Goal: Task Accomplishment & Management: Manage account settings

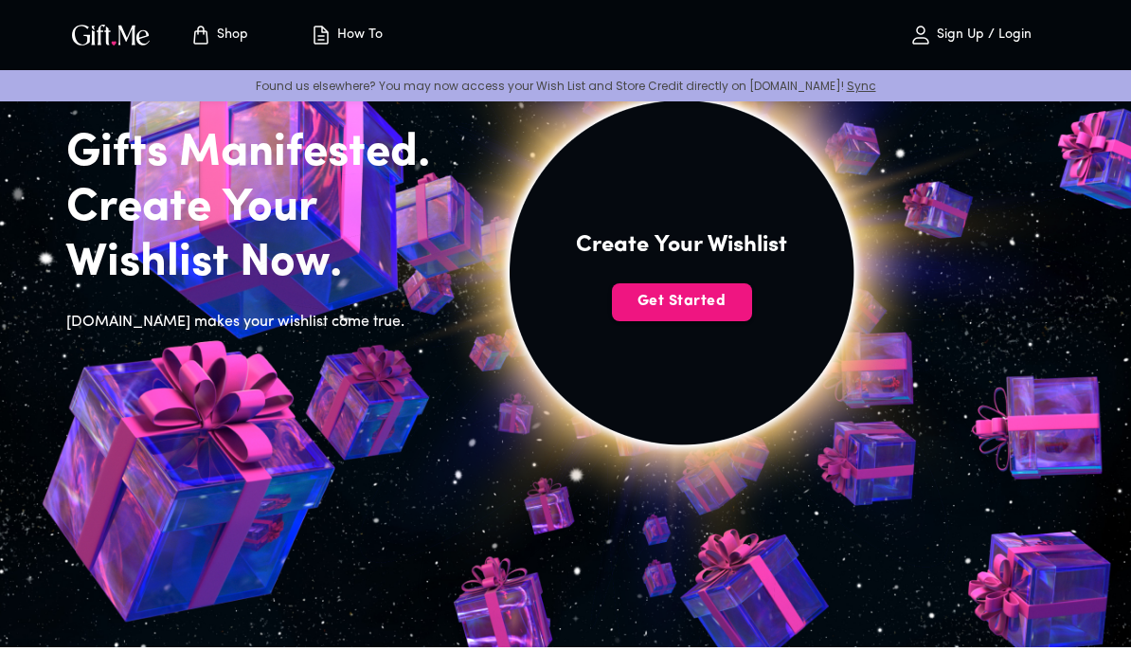
scroll to position [117, 0]
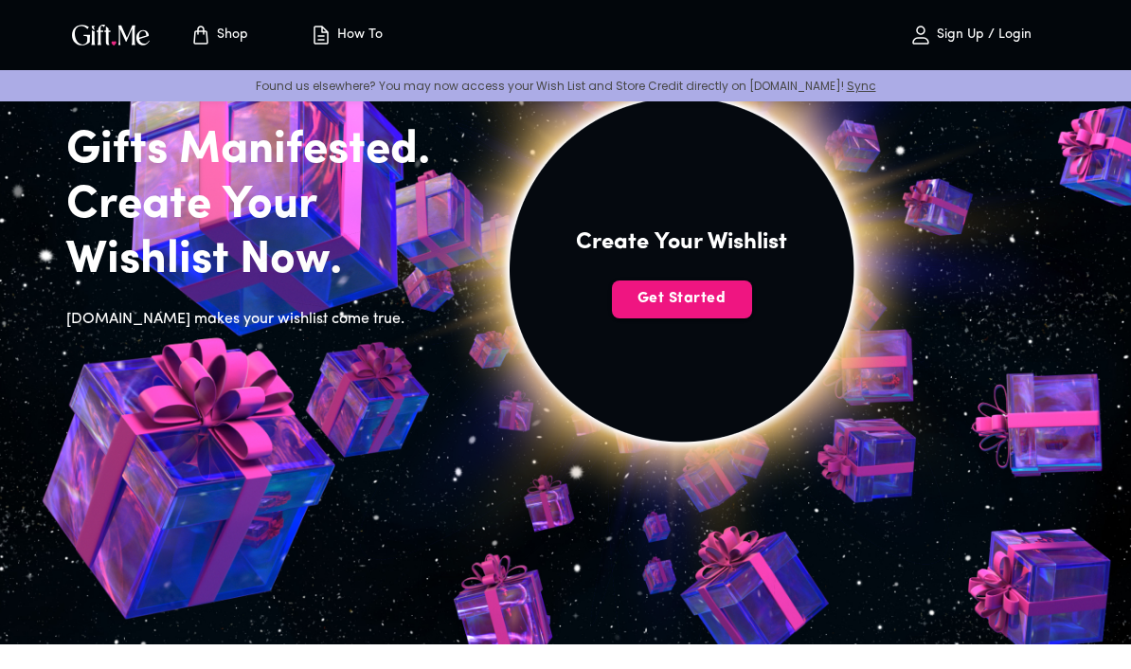
click at [727, 295] on span "Get Started" at bounding box center [682, 298] width 140 height 21
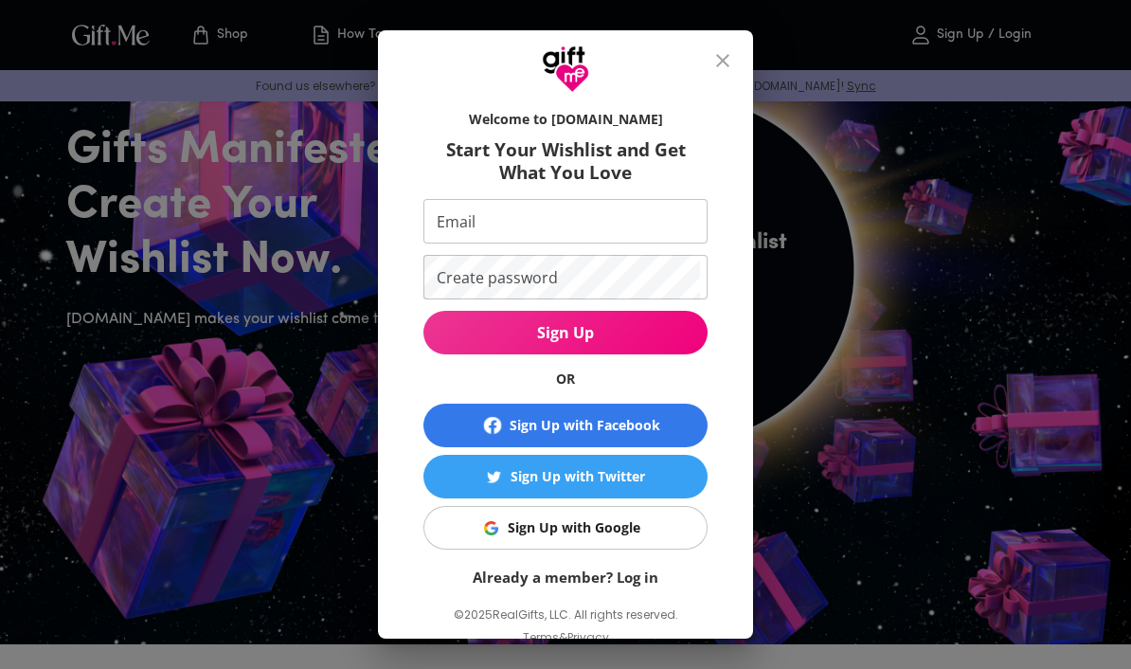
click at [605, 217] on input "Email" at bounding box center [561, 221] width 277 height 45
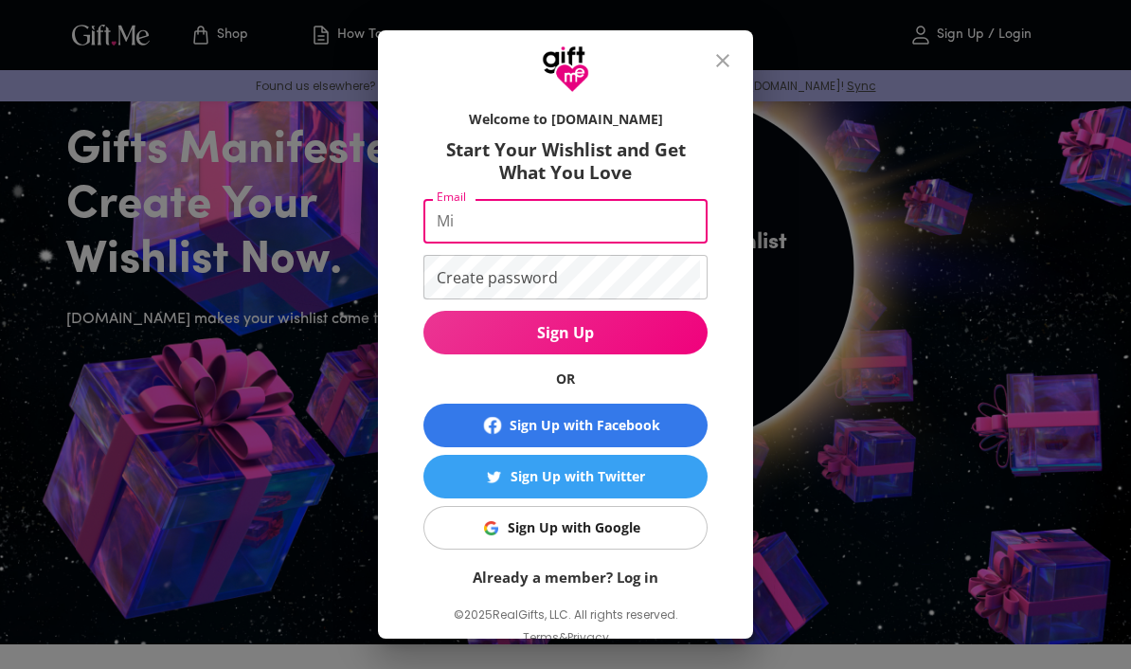
type input "M"
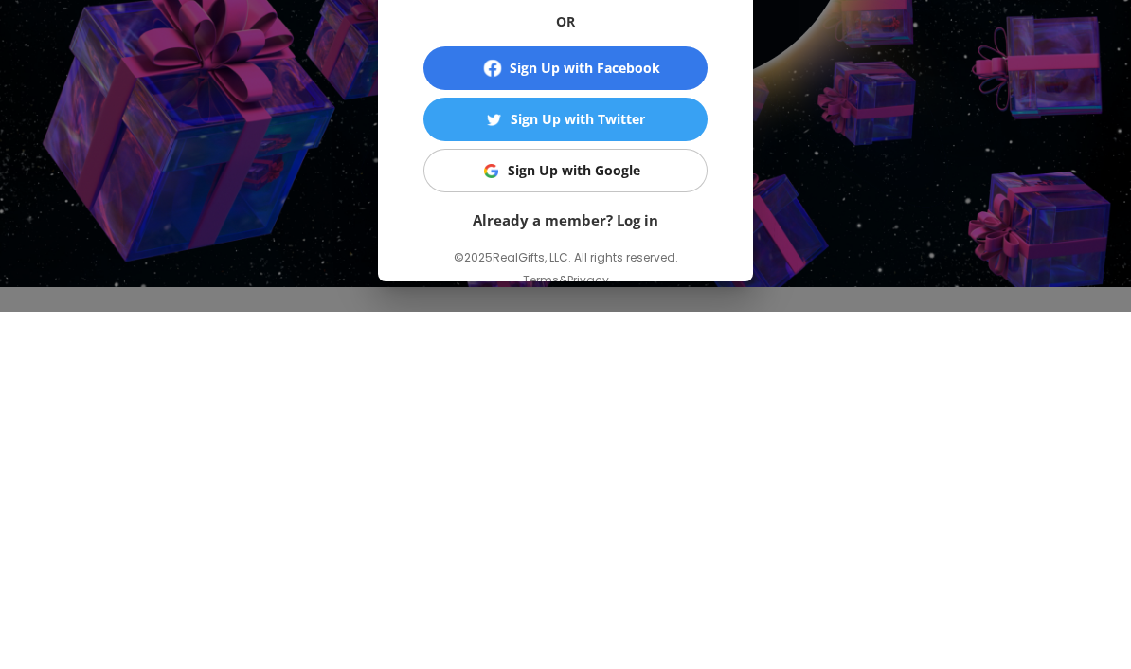
click at [639, 567] on link "Already a member? Log in" at bounding box center [566, 576] width 186 height 19
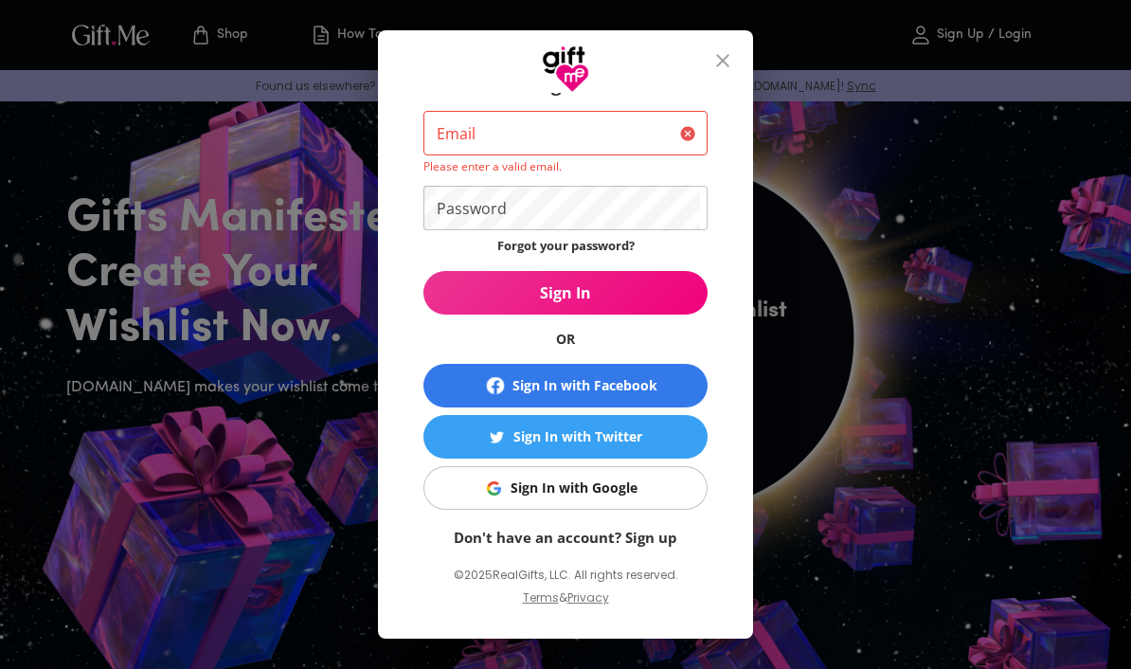
scroll to position [65, 0]
click at [652, 542] on link "Don't have an account? Sign up" at bounding box center [565, 536] width 223 height 19
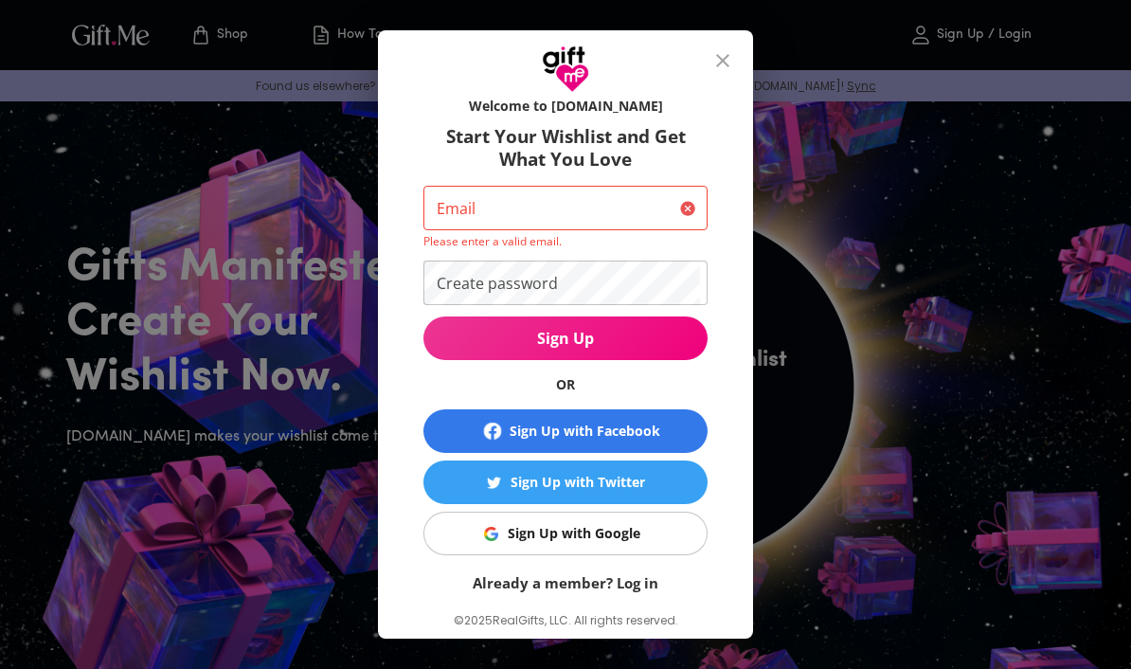
scroll to position [14, 0]
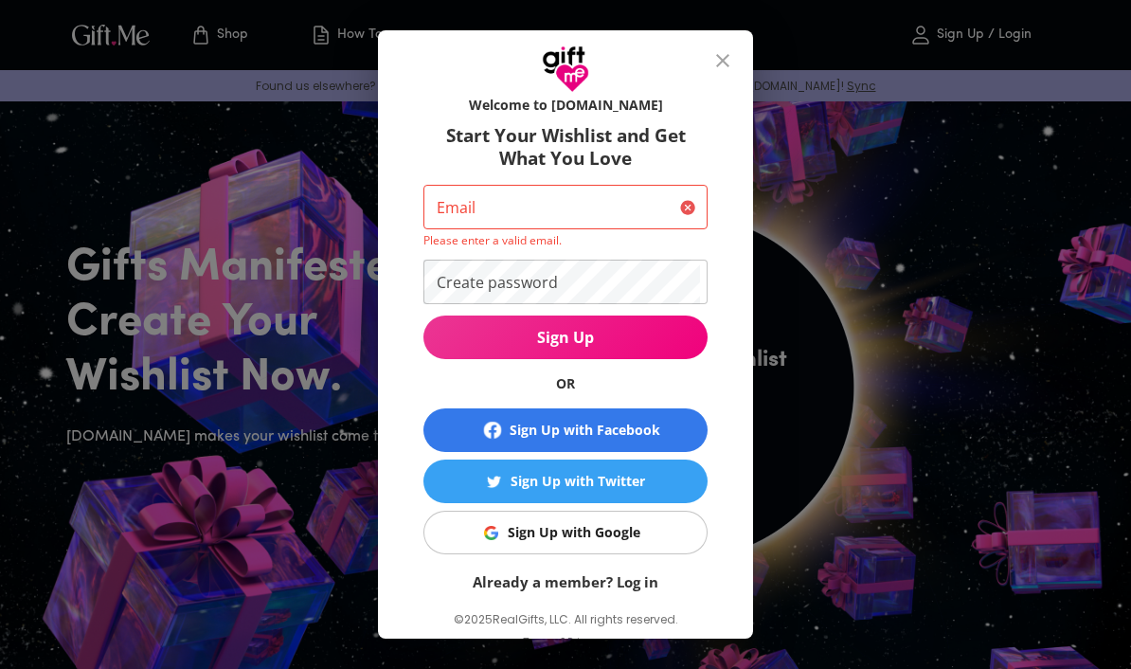
click at [629, 251] on form "Welcome to Gift.me Start Your Wishlist and Get What You Love Email Email Please…" at bounding box center [565, 339] width 284 height 506
click at [638, 245] on p "Please enter a valid email." at bounding box center [565, 240] width 284 height 16
click at [688, 255] on form "Welcome to Gift.me Start Your Wishlist and Get What You Love Email Email Please…" at bounding box center [565, 339] width 284 height 506
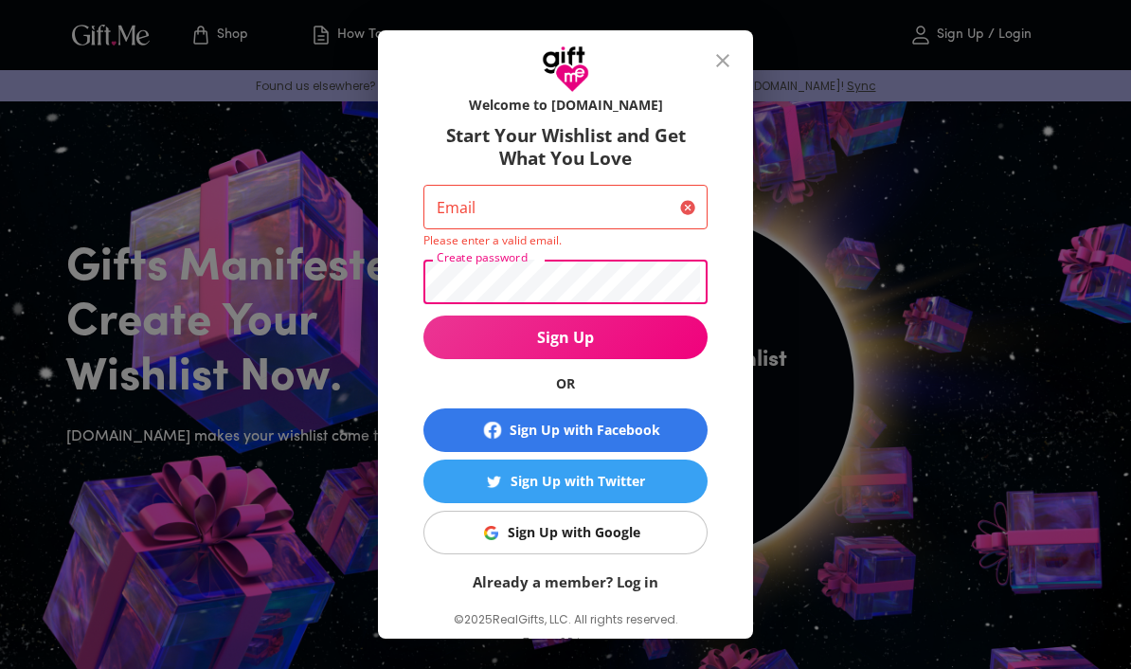
scroll to position [49, 0]
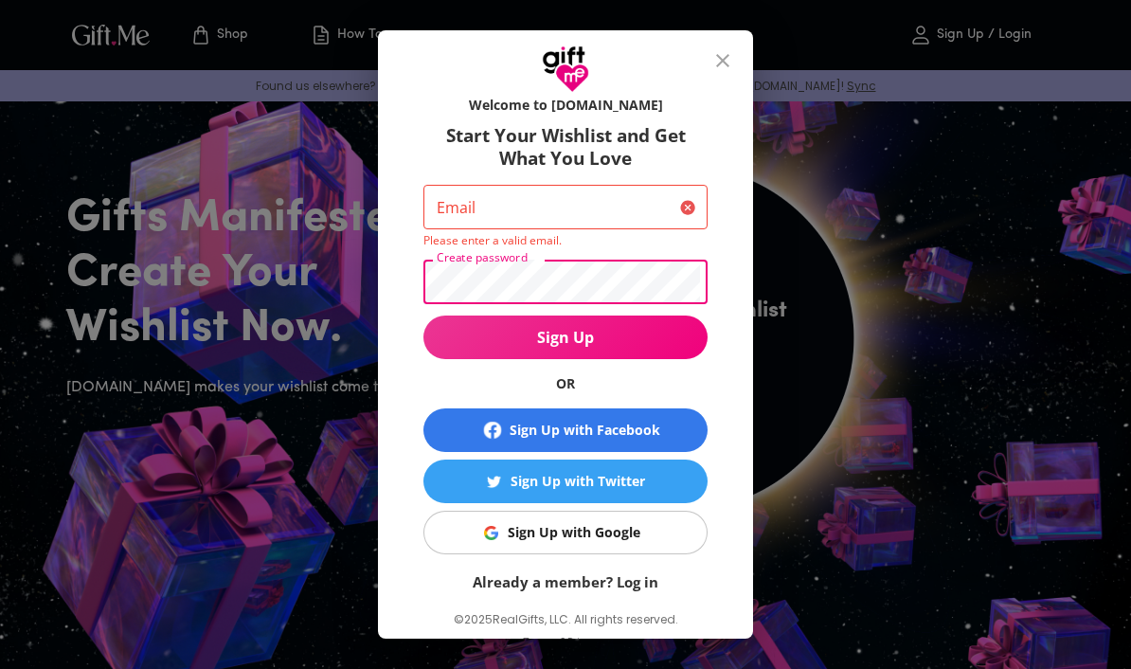
click at [608, 211] on input "Email" at bounding box center [547, 207] width 249 height 45
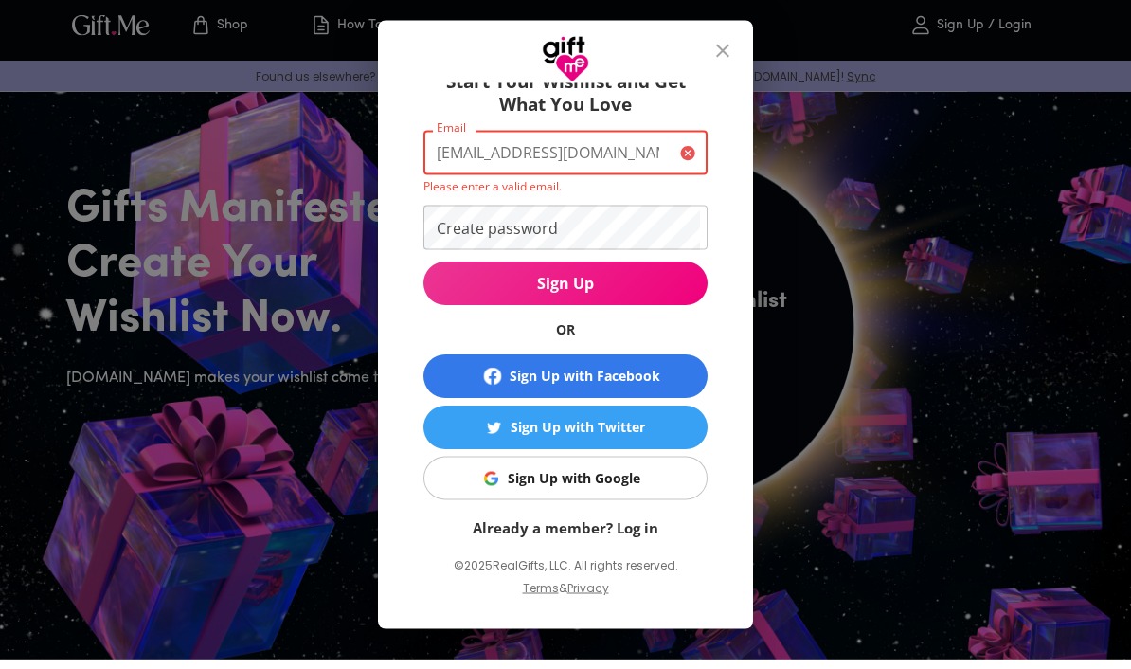
type input "Miagar0208@icloud.com"
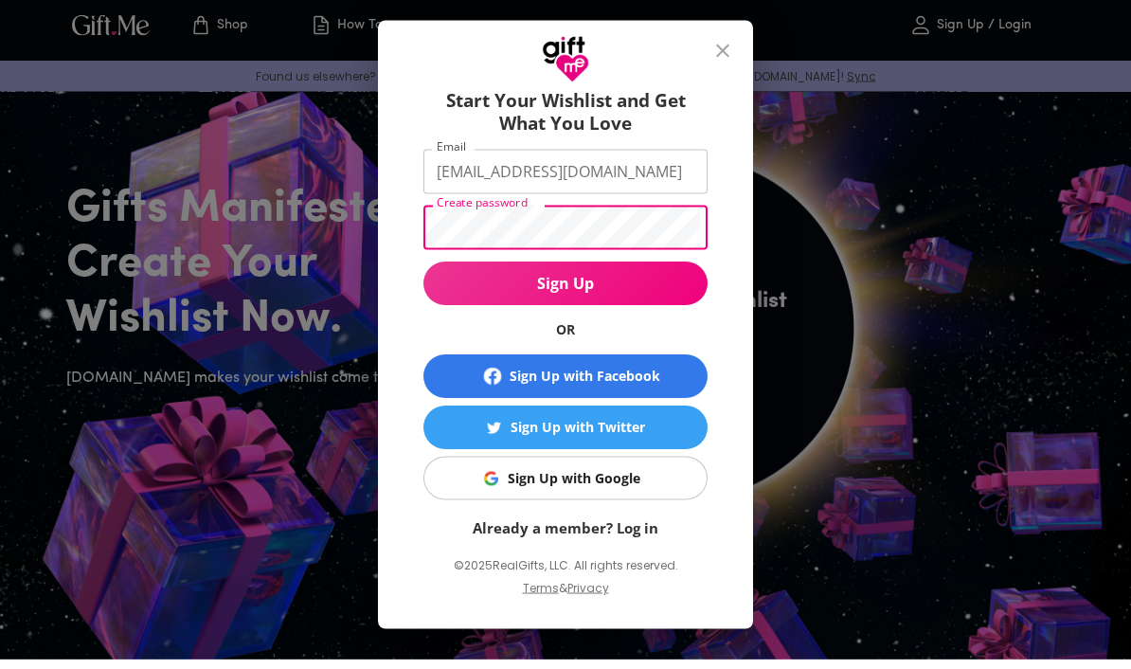
scroll to position [60, 0]
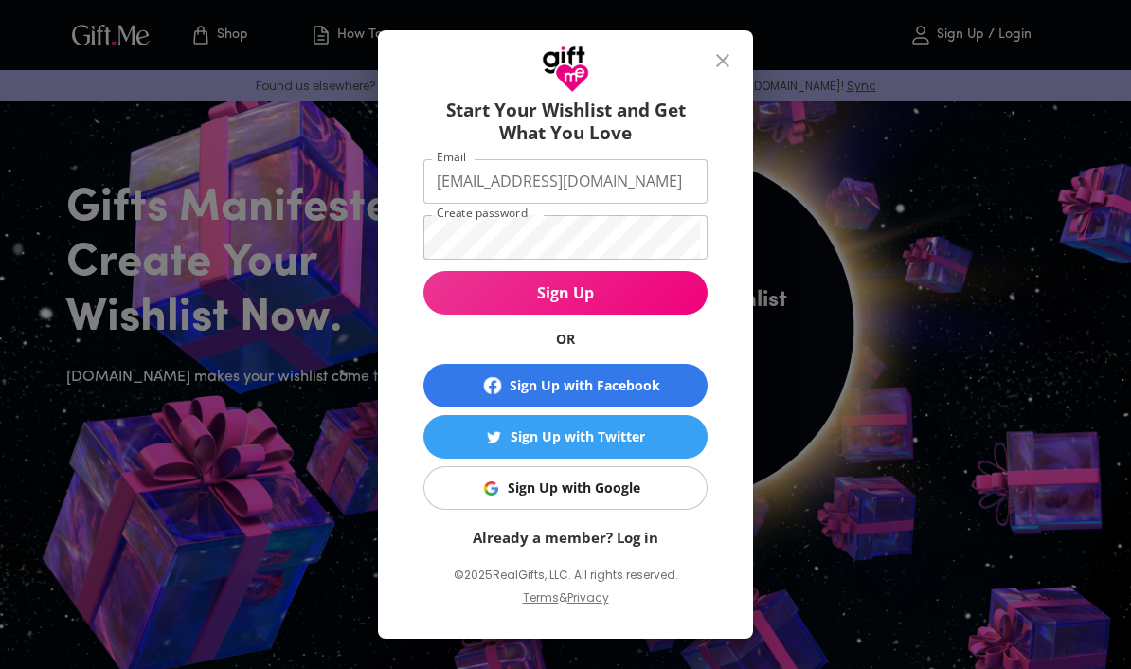
click at [667, 296] on span "Sign Up" at bounding box center [565, 292] width 284 height 21
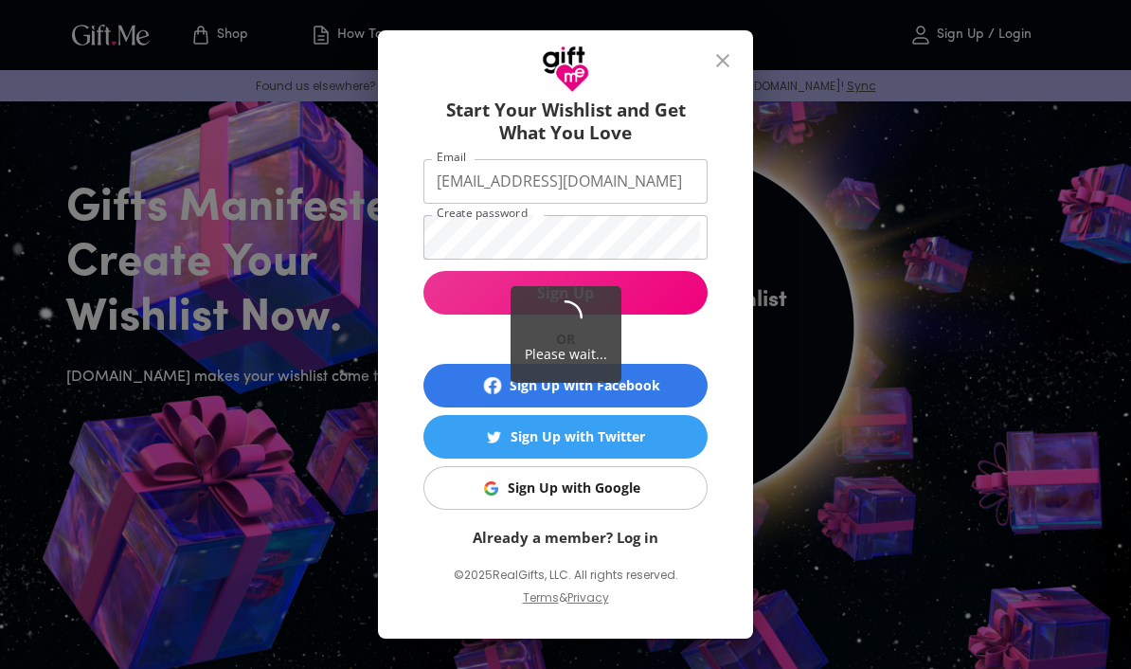
scroll to position [0, 0]
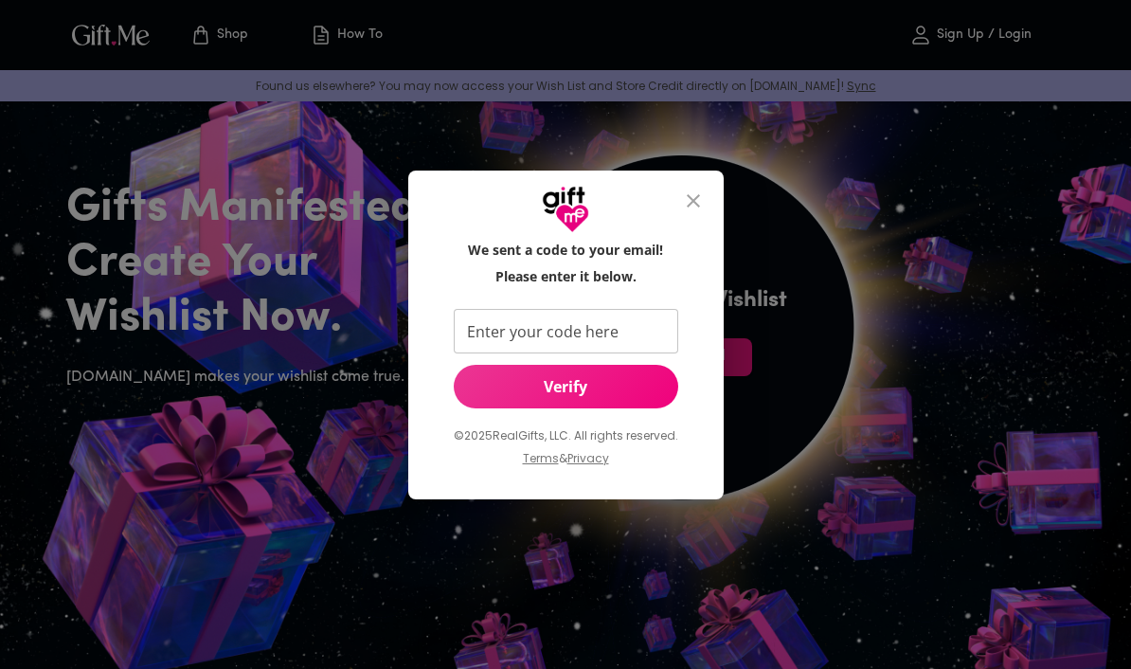
click at [623, 321] on input "Enter your code here" at bounding box center [562, 331] width 217 height 45
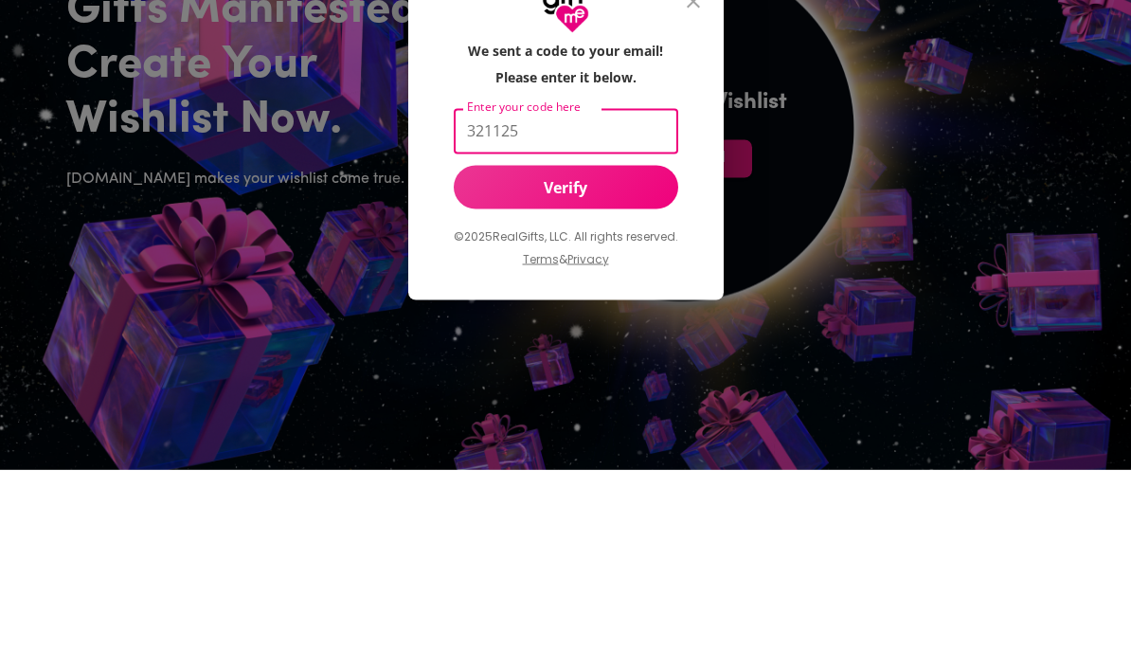
type input "321125"
click at [610, 376] on span "Verify" at bounding box center [566, 386] width 224 height 21
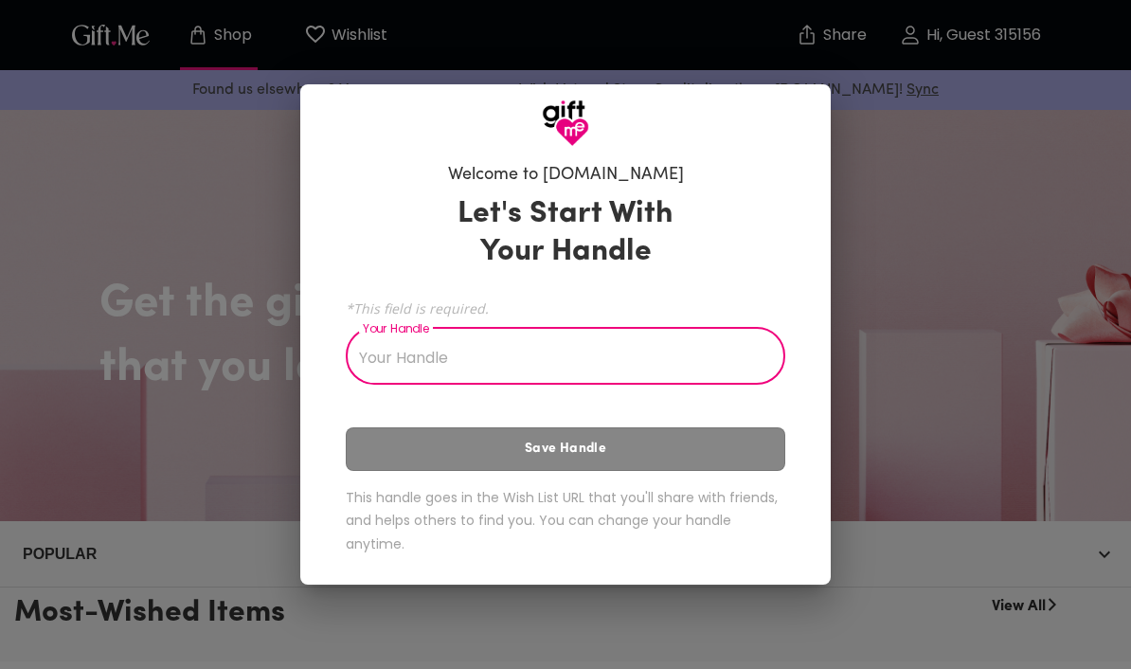
click at [368, 360] on input "Your Handle" at bounding box center [555, 357] width 419 height 53
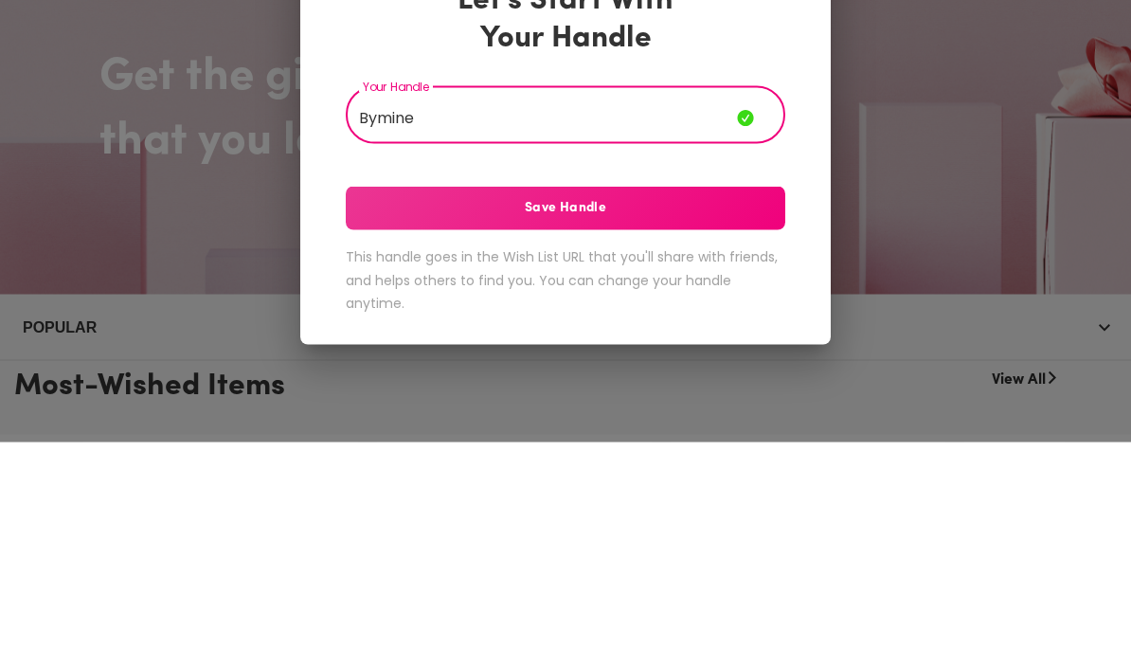
type input "Bymine"
click at [700, 424] on span "Save Handle" at bounding box center [565, 434] width 439 height 21
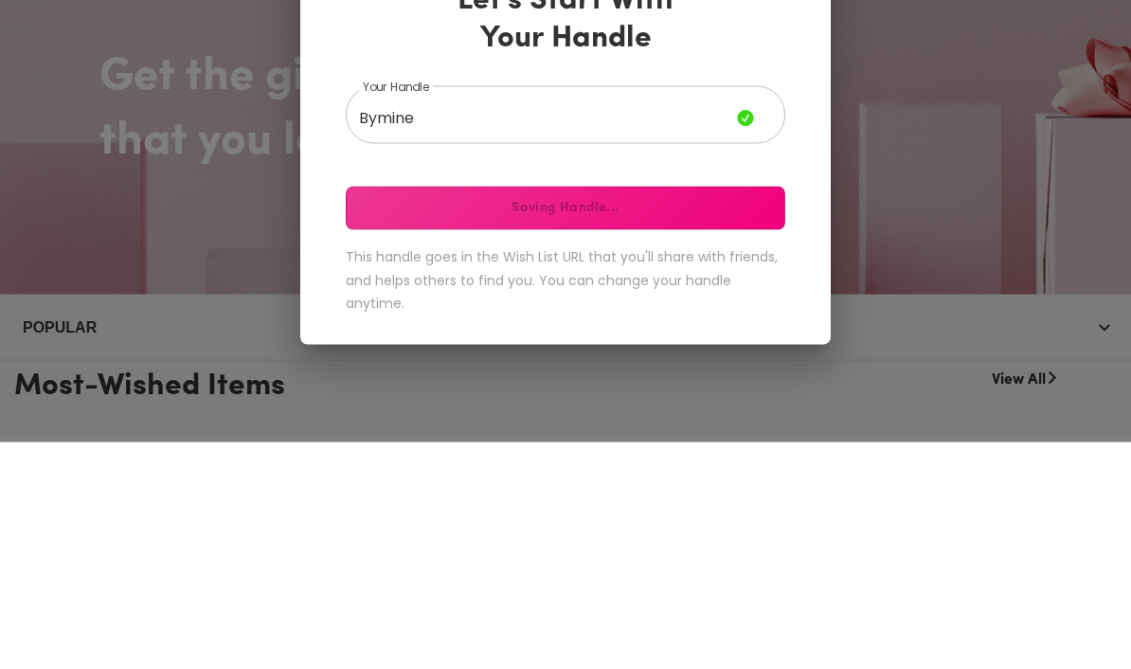
scroll to position [227, 0]
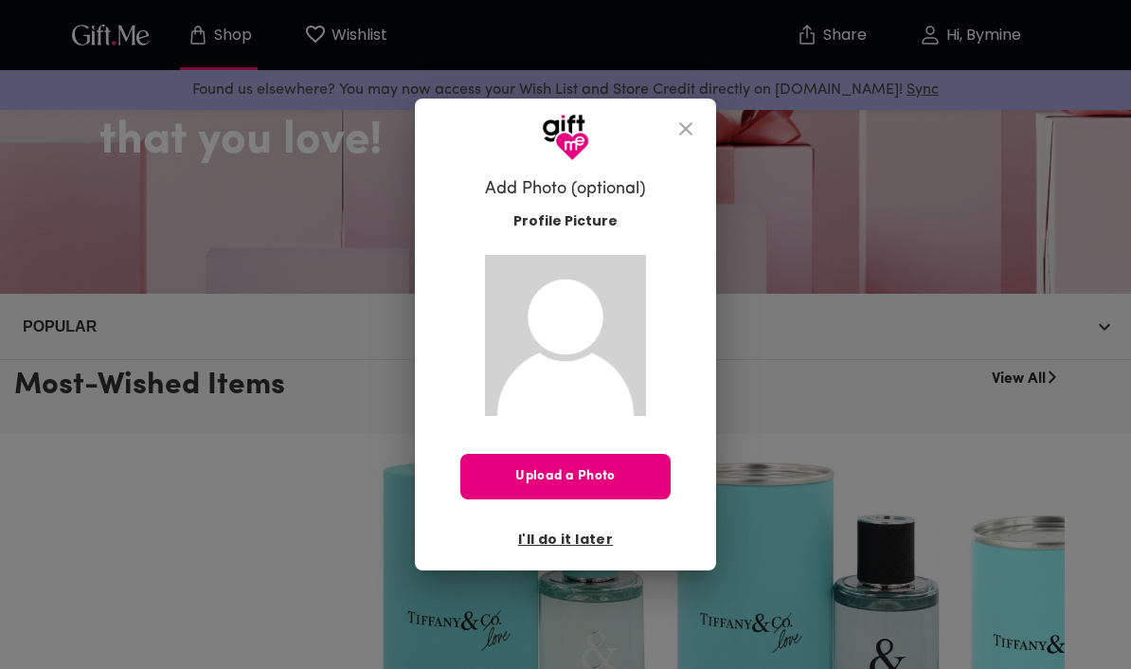
click at [683, 130] on icon "close" at bounding box center [685, 128] width 13 height 13
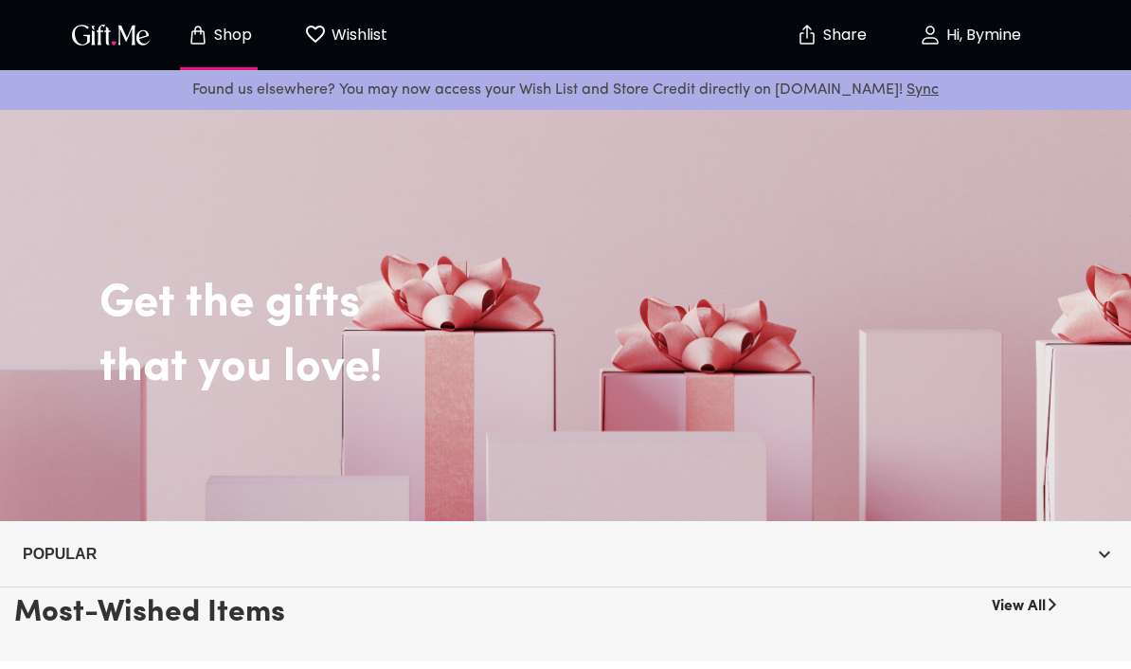
click at [981, 382] on h2 "that you love!" at bounding box center [607, 368] width 1017 height 55
click at [168, 241] on h2 "Get the gifts" at bounding box center [607, 276] width 1017 height 112
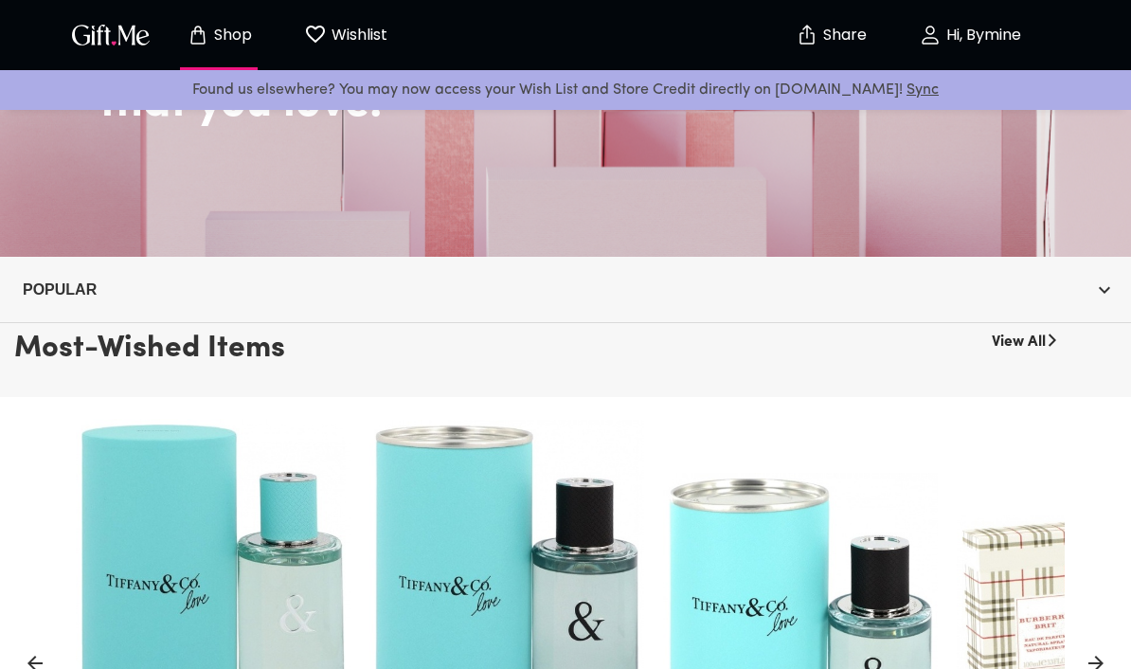
scroll to position [270, 0]
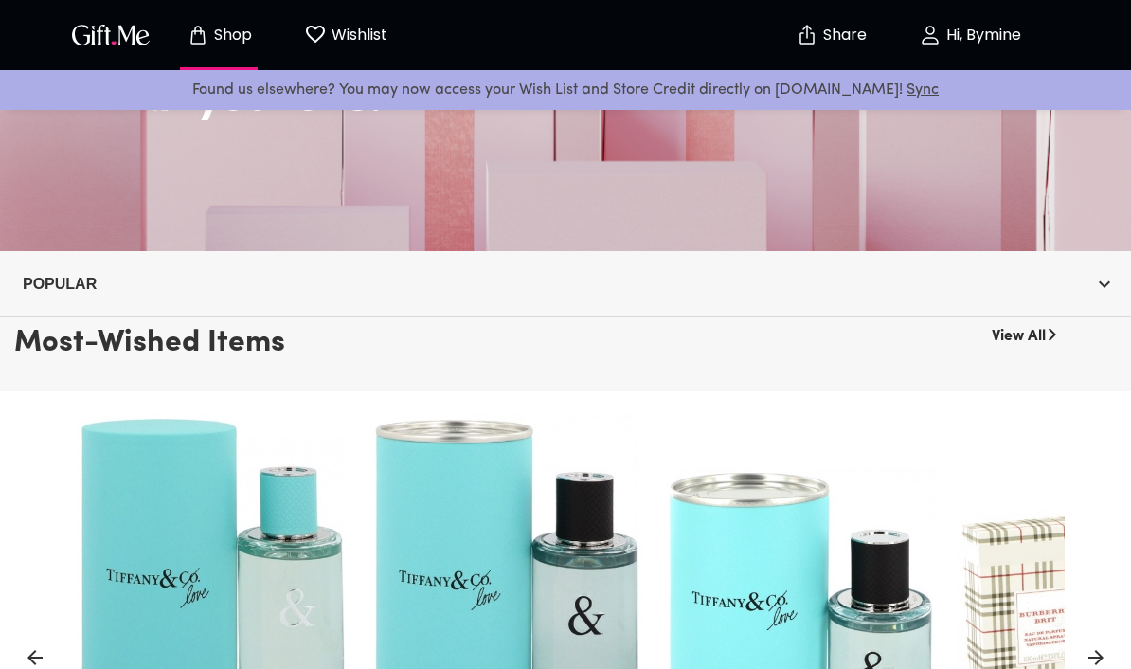
click at [1096, 286] on icon "button" at bounding box center [1104, 284] width 23 height 23
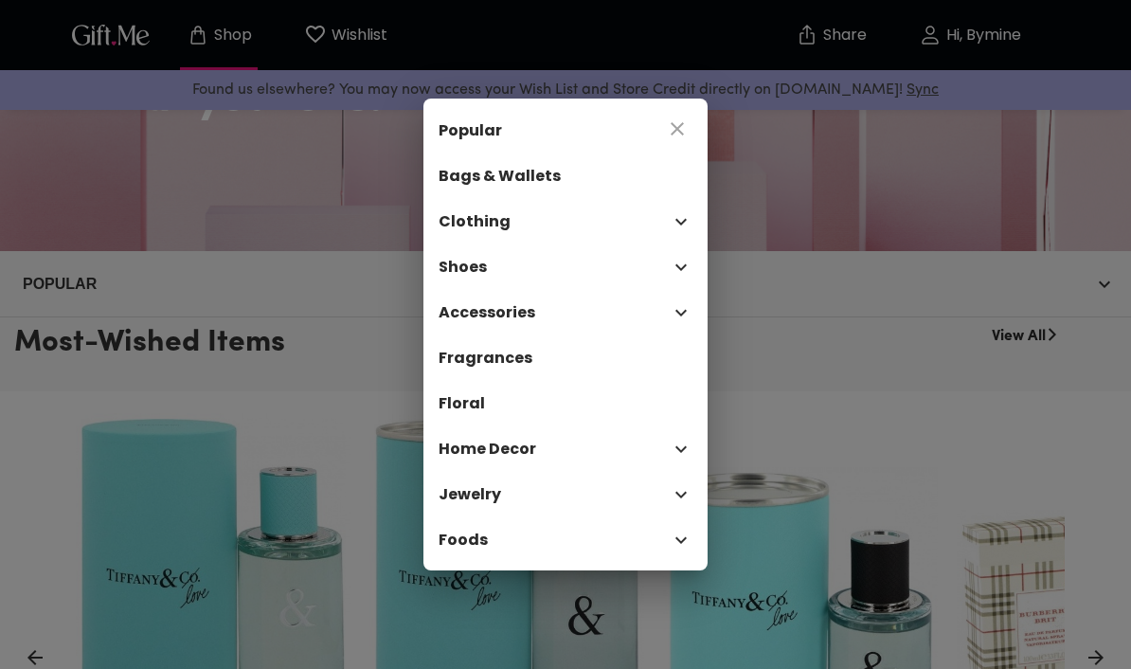
click at [668, 140] on icon "close" at bounding box center [677, 128] width 23 height 23
